Goal: Transaction & Acquisition: Book appointment/travel/reservation

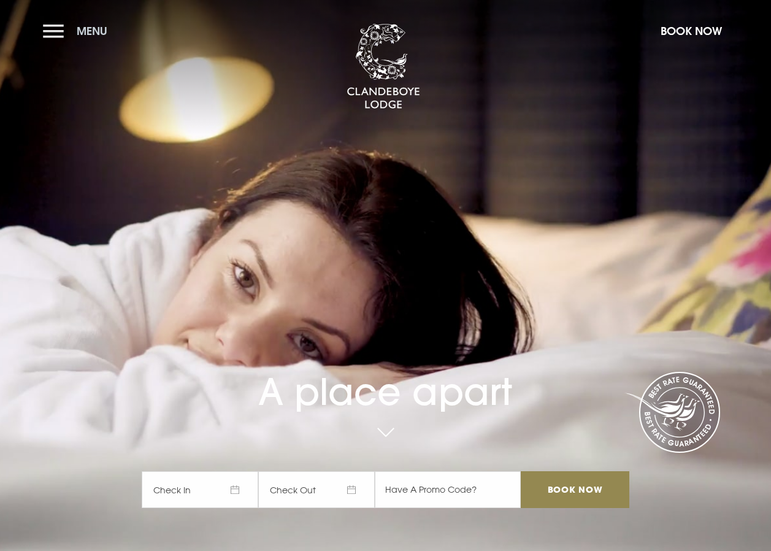
click at [50, 31] on button "Menu" at bounding box center [78, 31] width 71 height 26
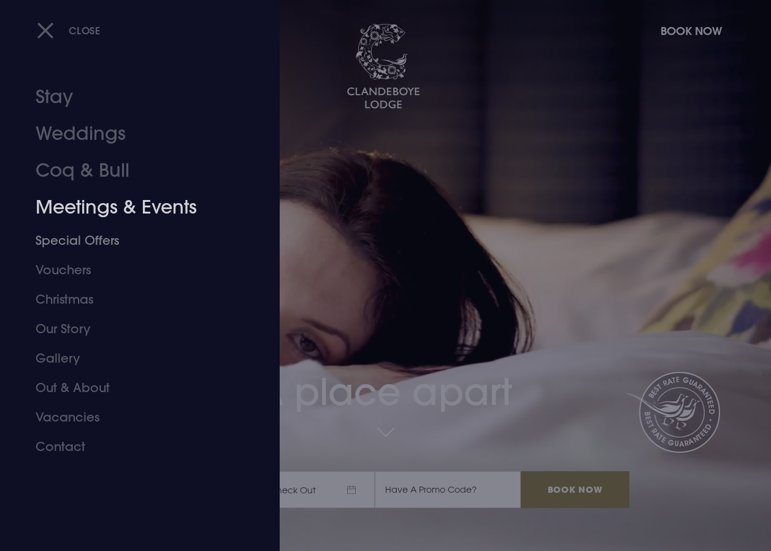
click at [73, 236] on link "Special Offers" at bounding box center [132, 240] width 192 height 29
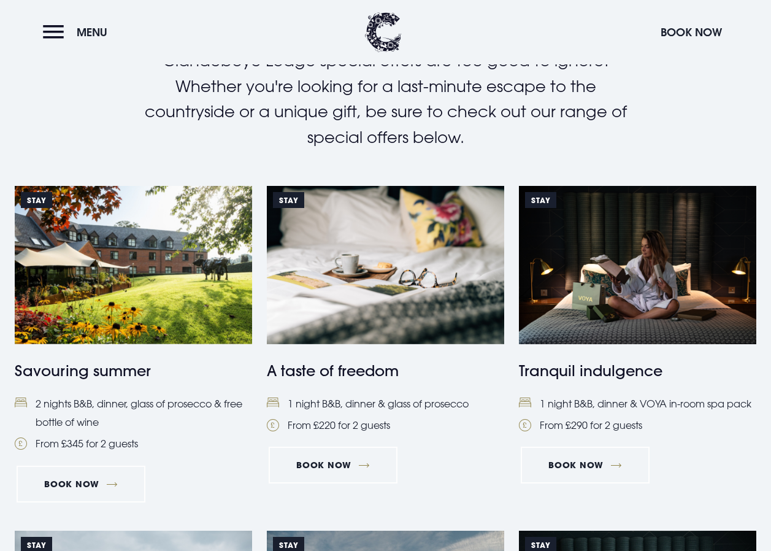
scroll to position [430, 0]
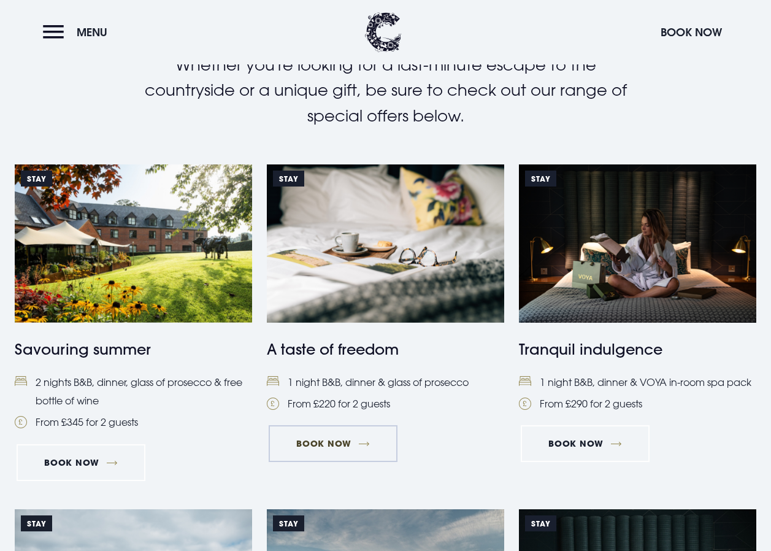
click at [322, 440] on link "Book Now" at bounding box center [333, 443] width 129 height 37
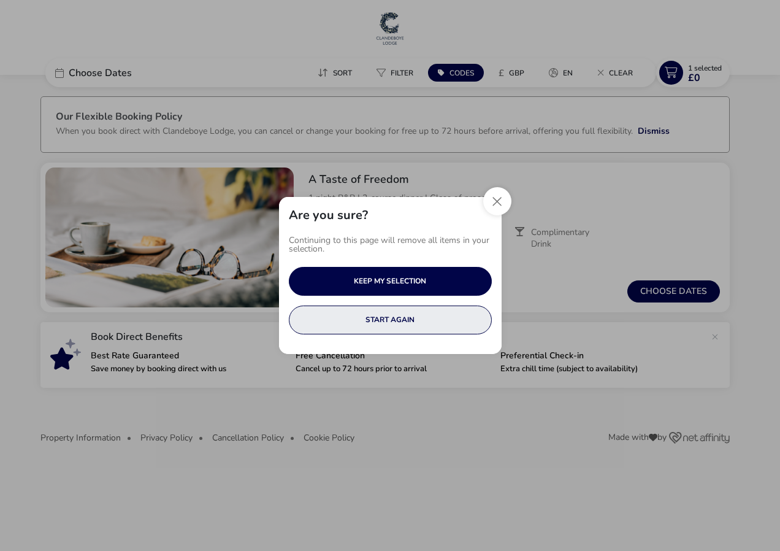
click at [406, 318] on button "START AGAIN" at bounding box center [390, 320] width 203 height 29
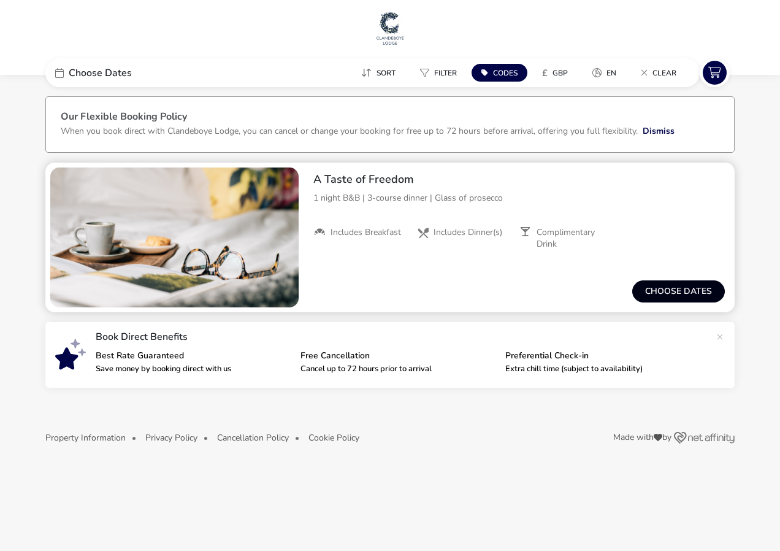
click at [669, 291] on button "Choose dates" at bounding box center [679, 291] width 93 height 22
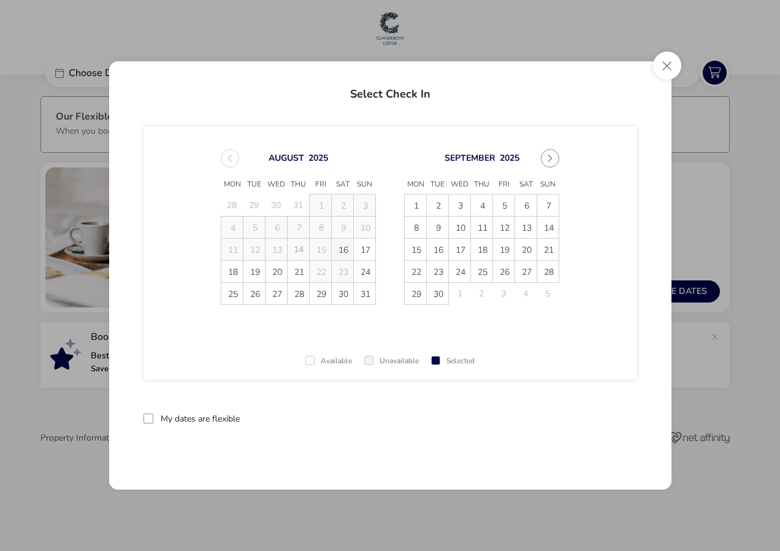
click at [346, 252] on span "16" at bounding box center [342, 249] width 21 height 21
click at [364, 251] on span "17" at bounding box center [364, 249] width 21 height 21
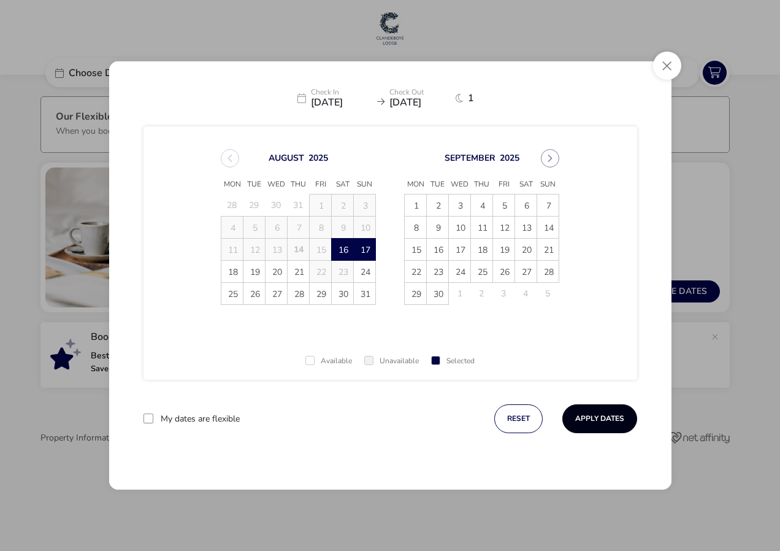
click at [584, 418] on button "Apply Dates" at bounding box center [600, 418] width 75 height 29
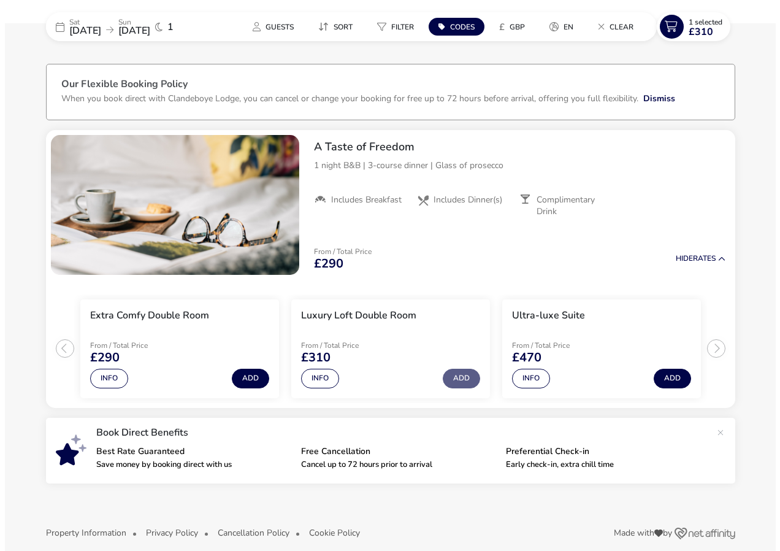
scroll to position [45, 0]
